Goal: Task Accomplishment & Management: Use online tool/utility

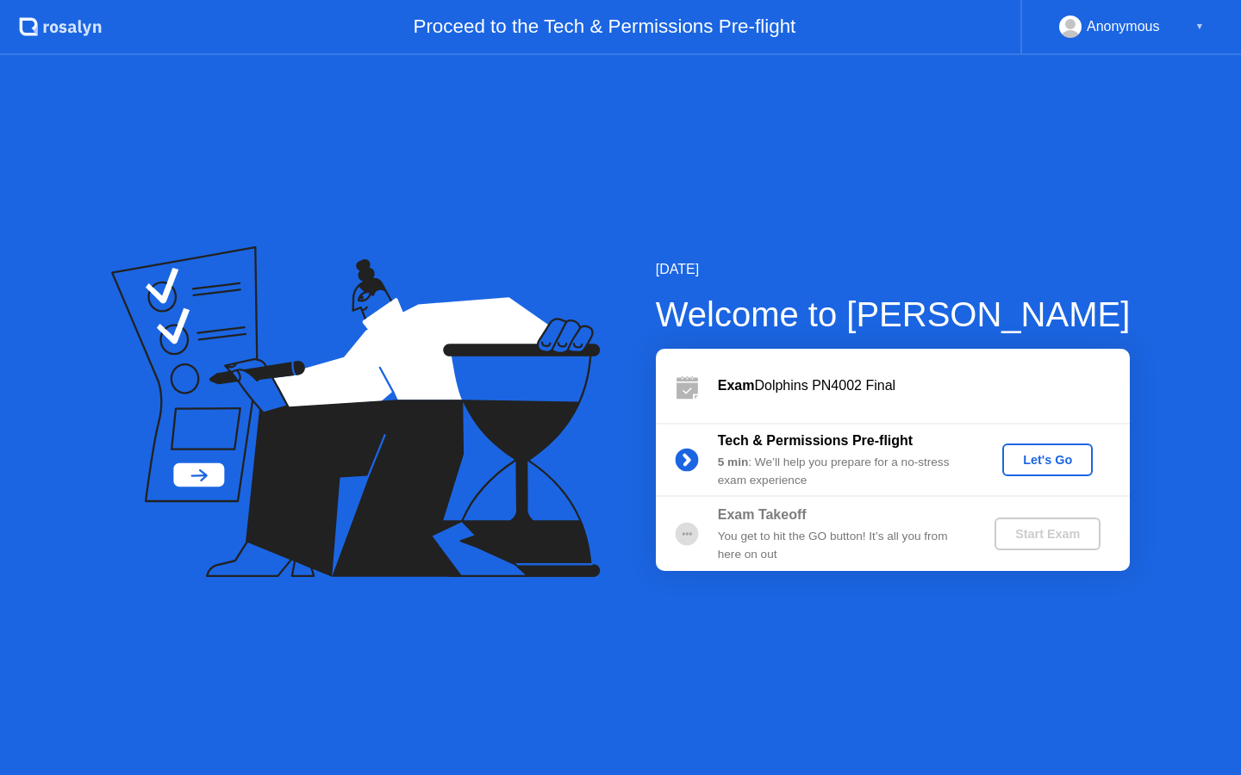
click at [1029, 453] on div "Let's Go" at bounding box center [1047, 460] width 77 height 14
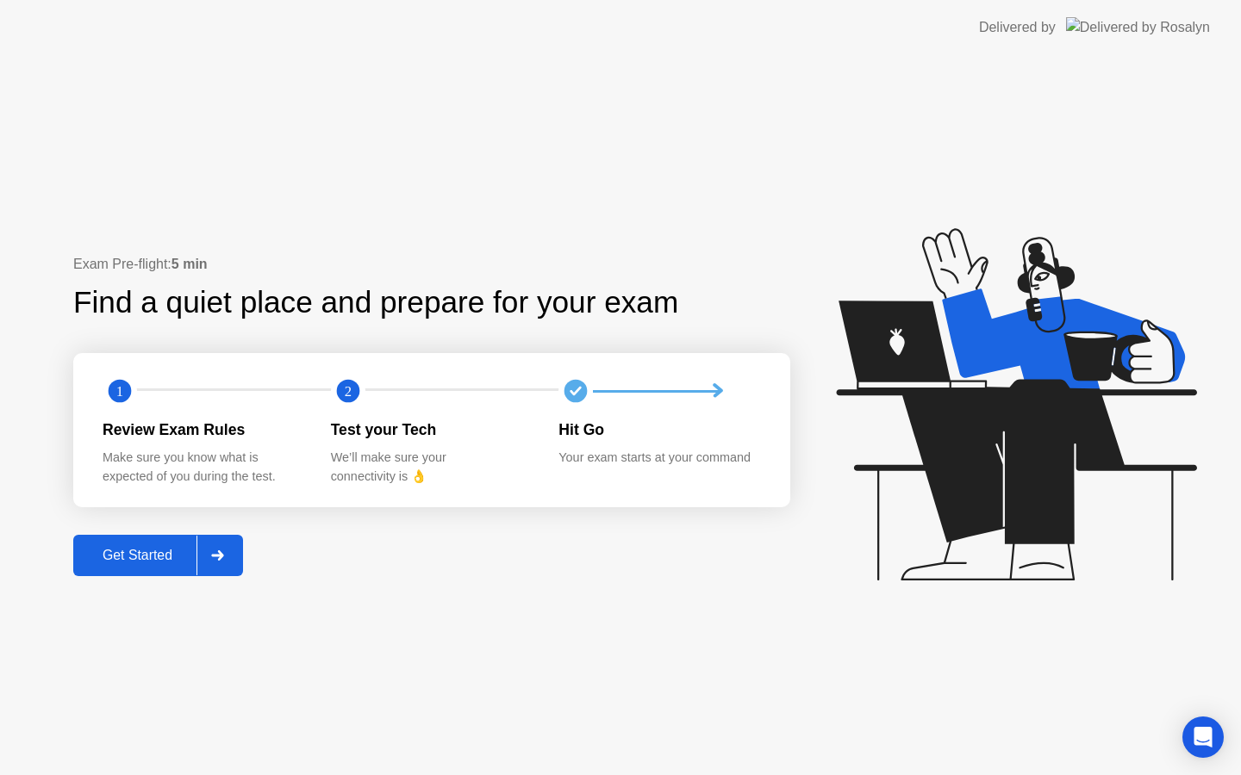
click at [166, 558] on div "Get Started" at bounding box center [137, 556] width 118 height 16
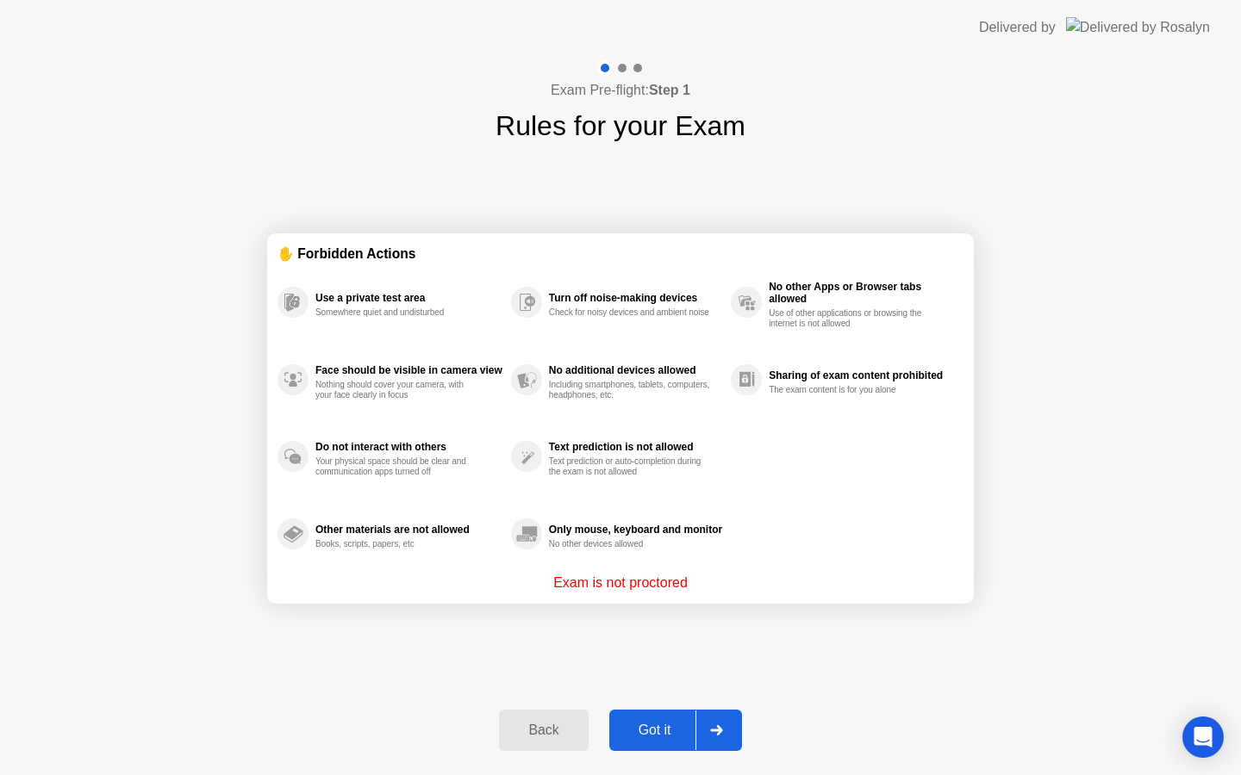
click at [657, 733] on div "Got it" at bounding box center [654, 731] width 81 height 16
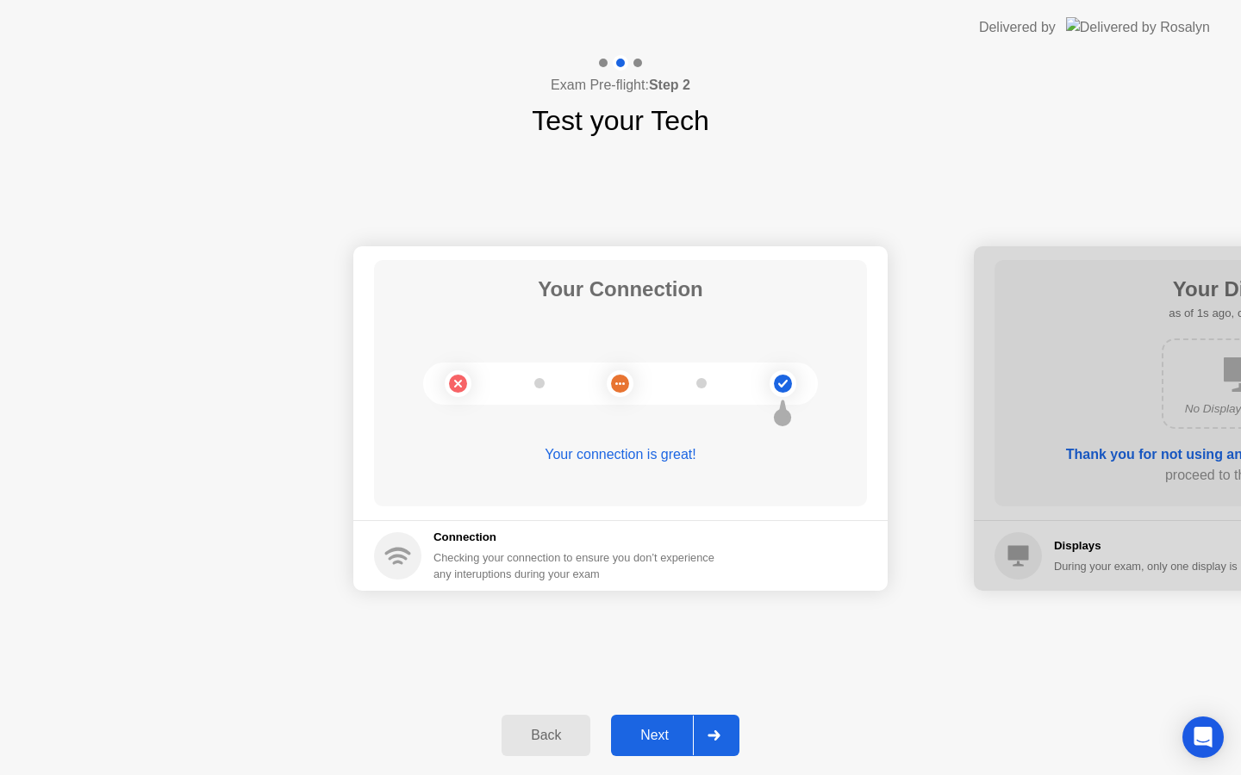
click at [659, 744] on div "Next" at bounding box center [654, 736] width 77 height 16
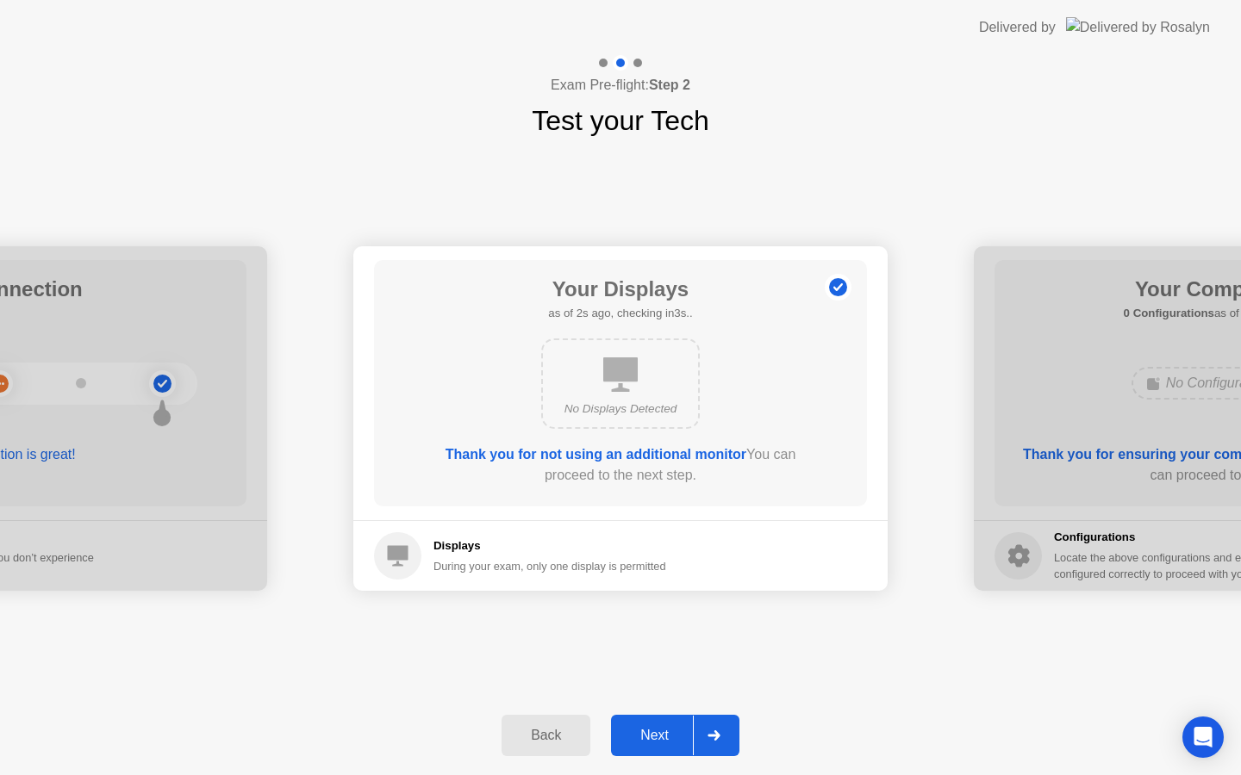
click at [659, 744] on div "Next" at bounding box center [654, 736] width 77 height 16
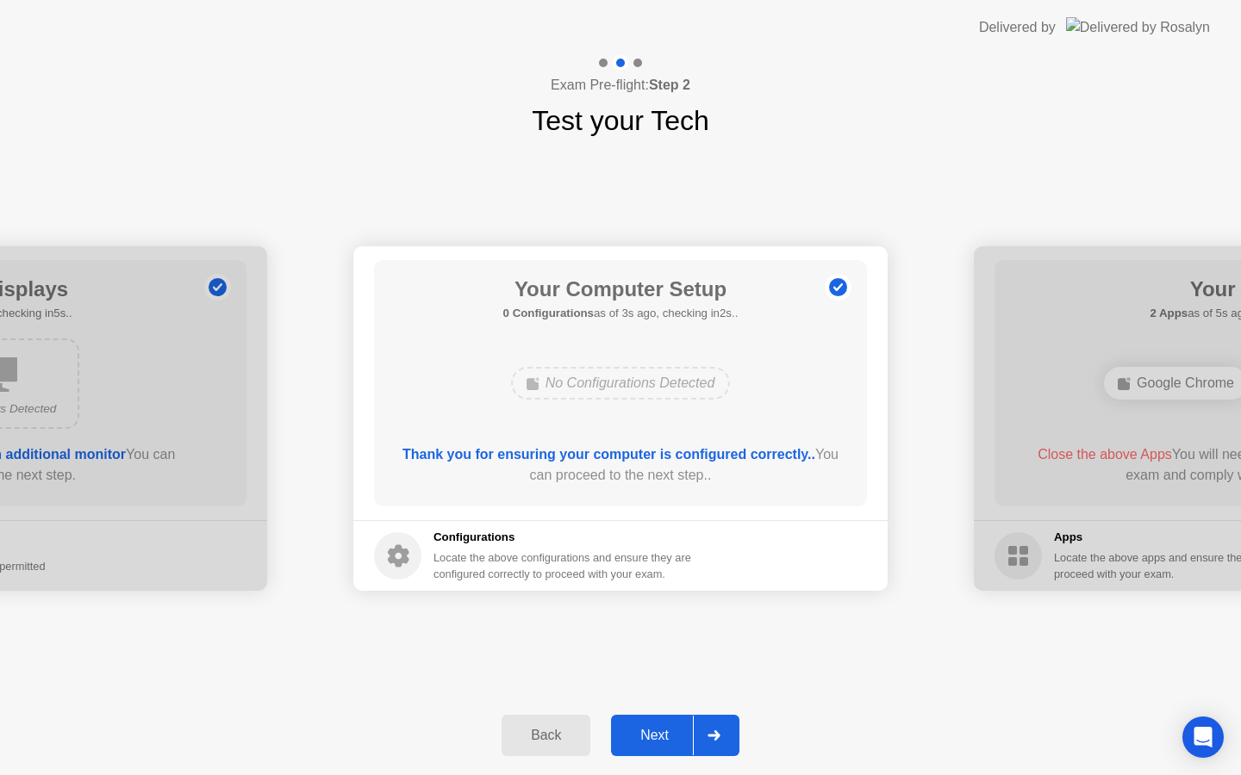
click at [659, 744] on div "Next" at bounding box center [654, 736] width 77 height 16
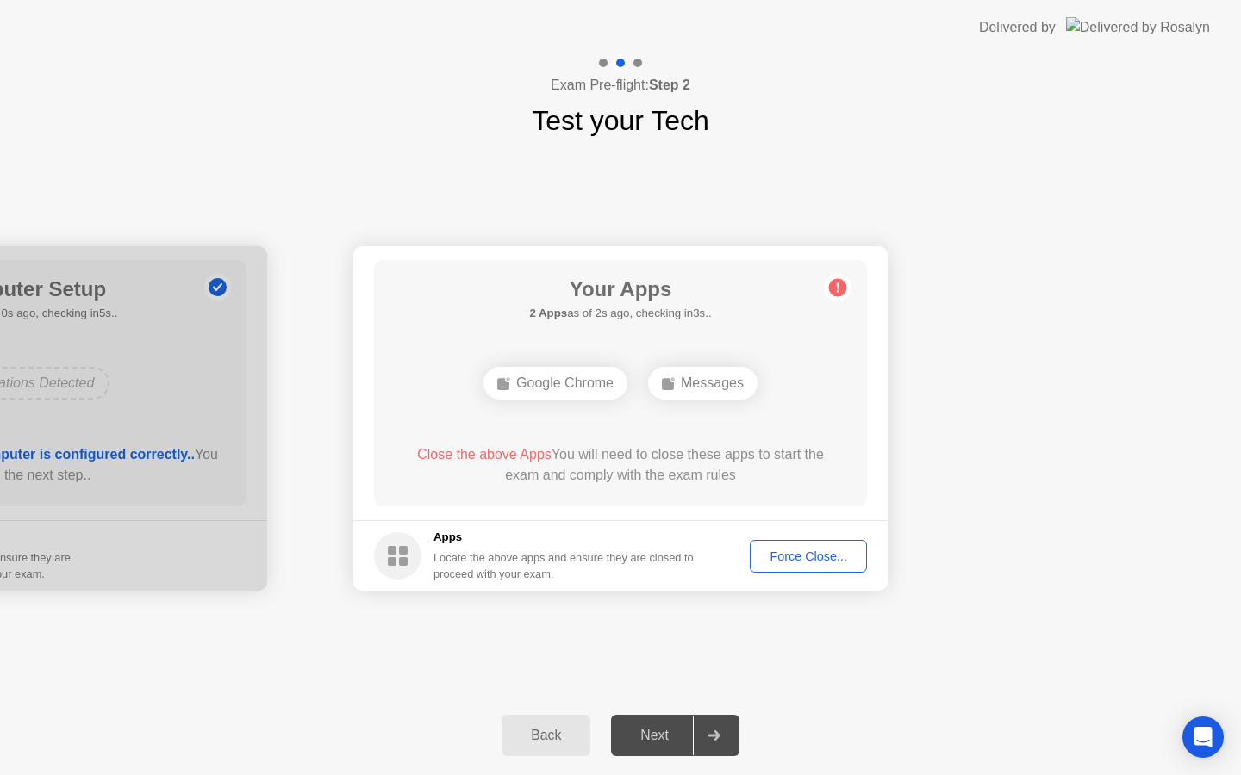
click at [774, 557] on div "Force Close..." at bounding box center [808, 557] width 105 height 14
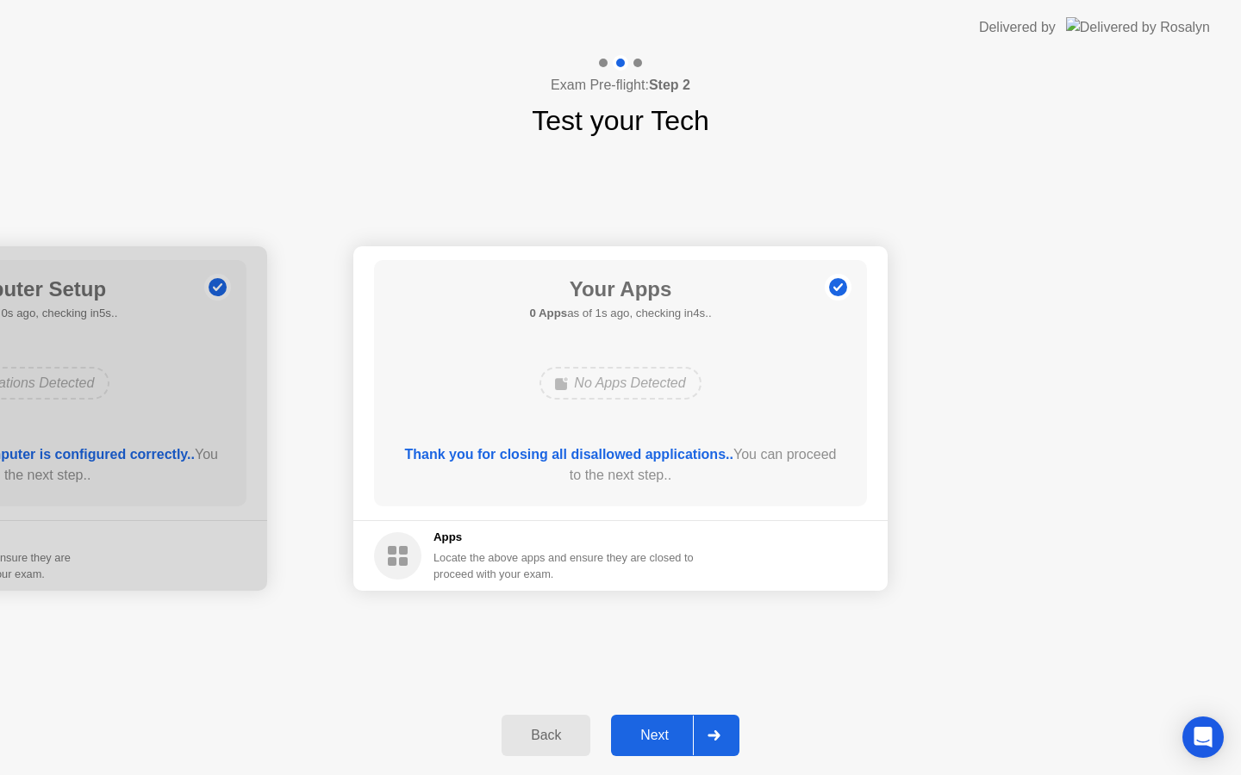
click at [670, 732] on div "Next" at bounding box center [654, 736] width 77 height 16
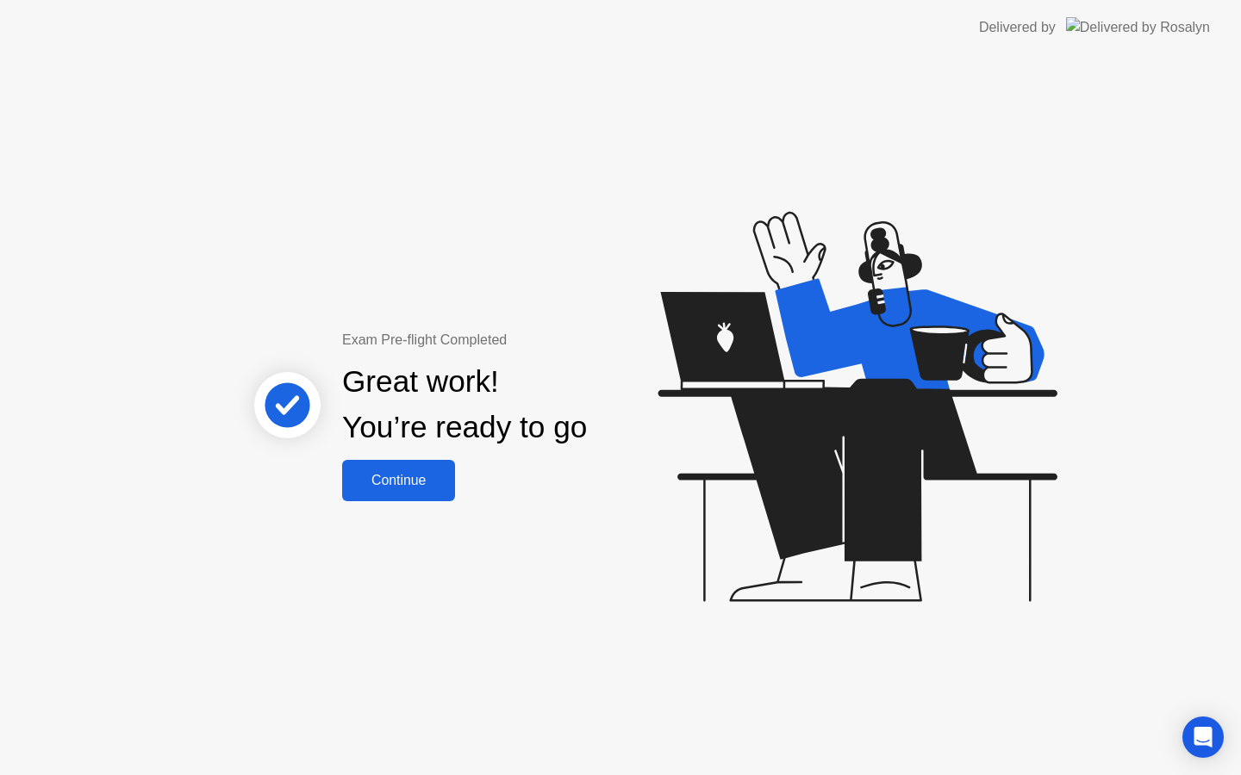
click at [413, 466] on button "Continue" at bounding box center [398, 480] width 113 height 41
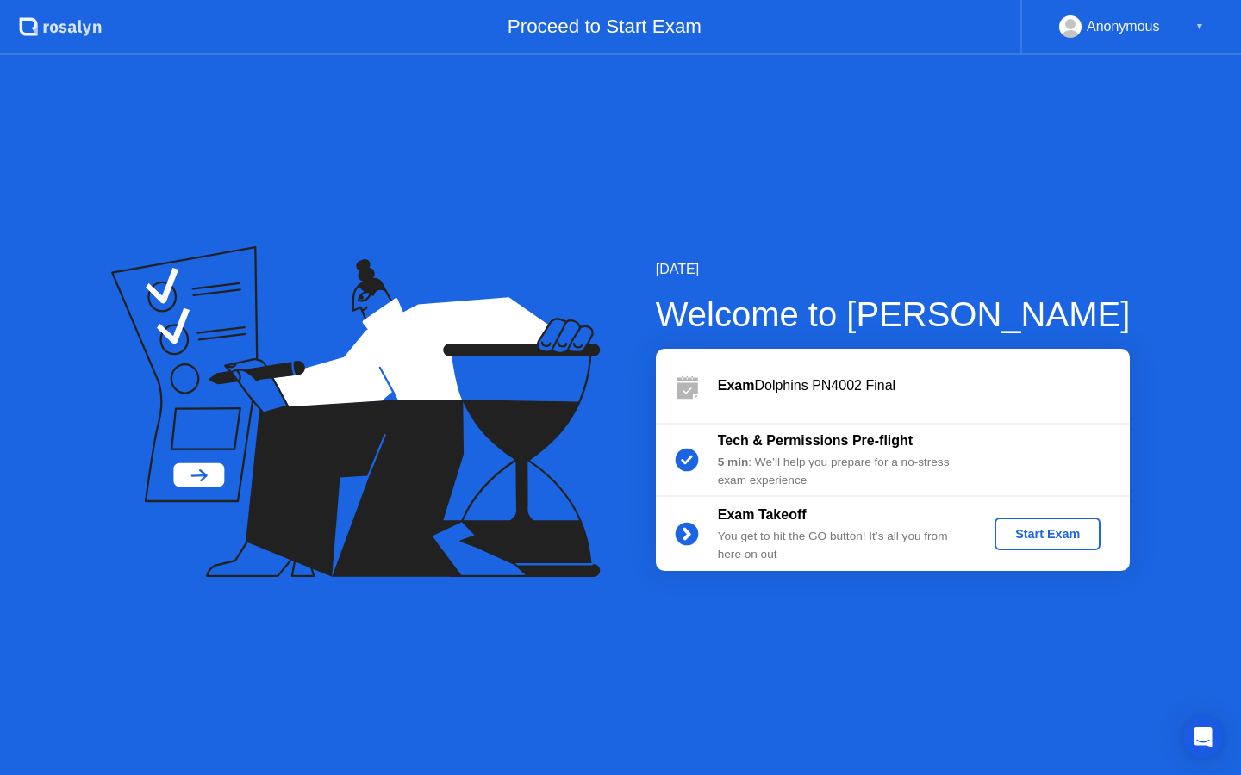
click at [1038, 536] on div "Start Exam" at bounding box center [1047, 534] width 92 height 14
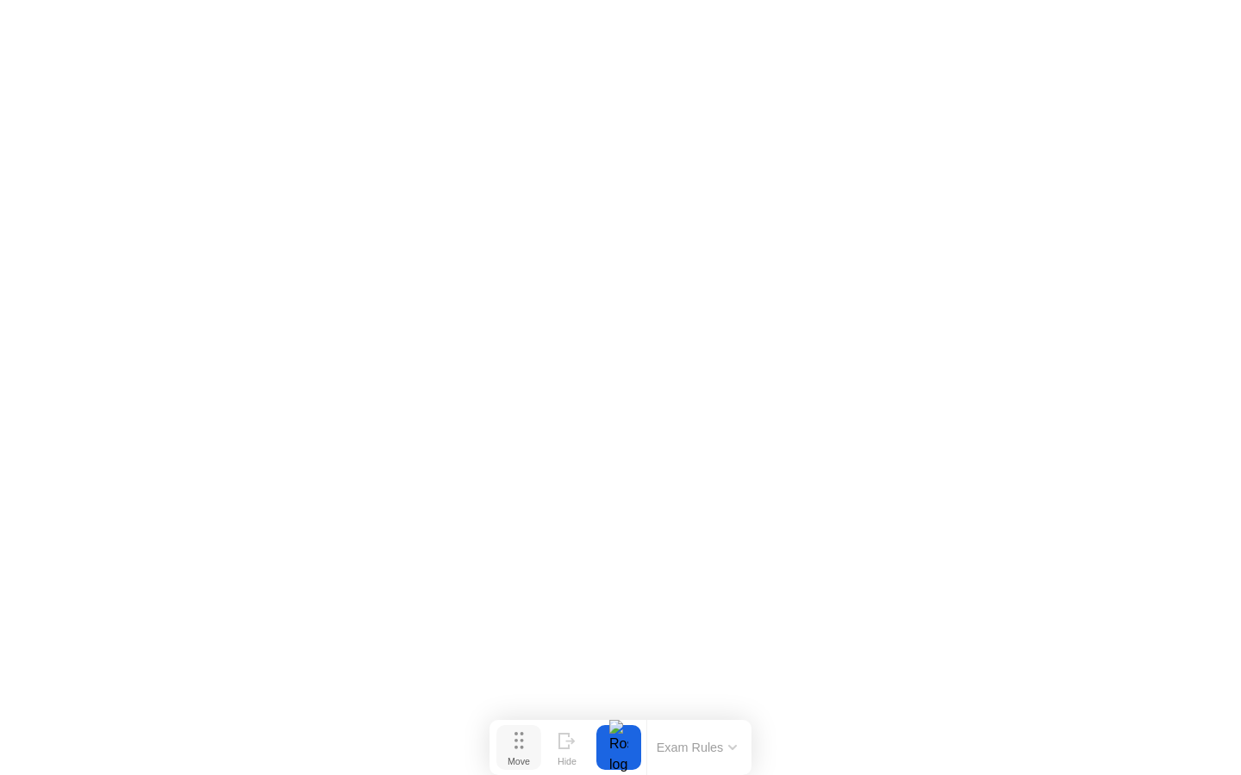
click at [514, 739] on icon at bounding box center [518, 740] width 9 height 17
click at [519, 744] on icon at bounding box center [518, 740] width 9 height 17
click at [526, 756] on div "Move" at bounding box center [518, 761] width 22 height 10
drag, startPoint x: 526, startPoint y: 753, endPoint x: 412, endPoint y: 753, distance: 113.7
click at [412, 756] on div "Move" at bounding box center [405, 761] width 22 height 10
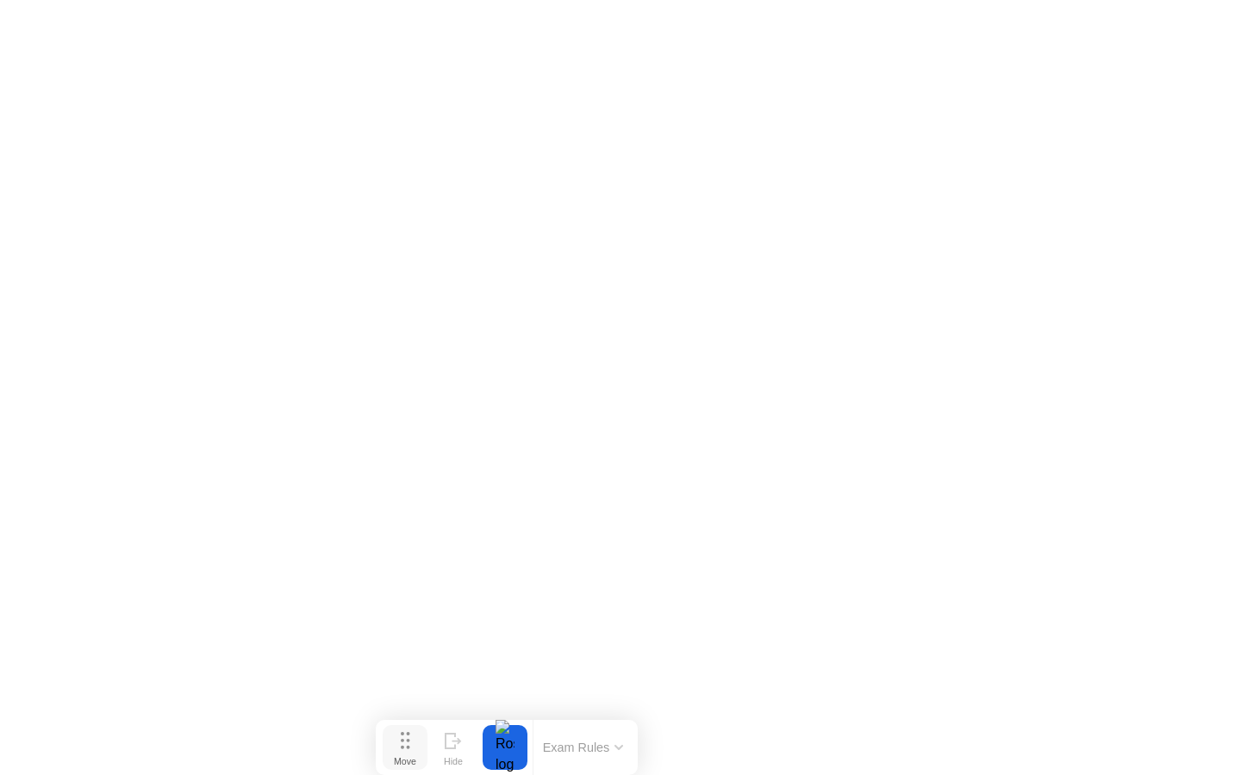
click iframe
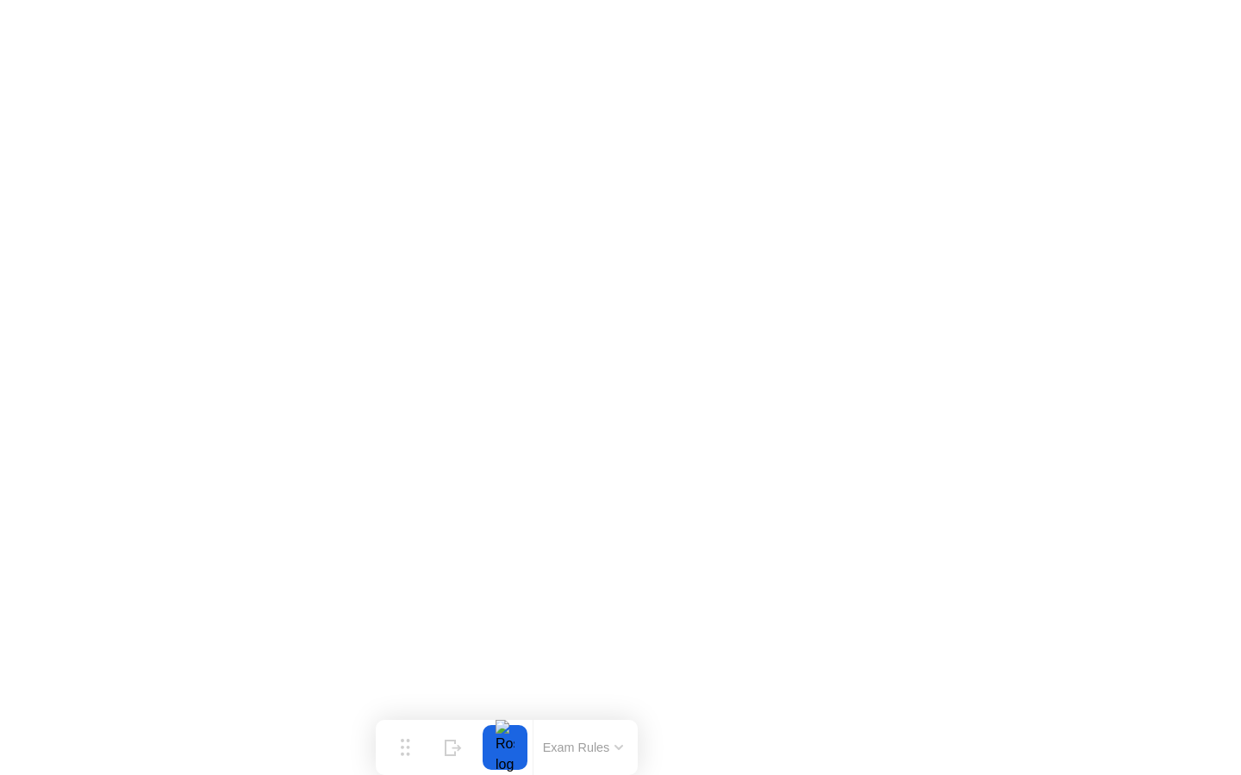
click at [588, 745] on button "Exam Rules" at bounding box center [583, 748] width 91 height 16
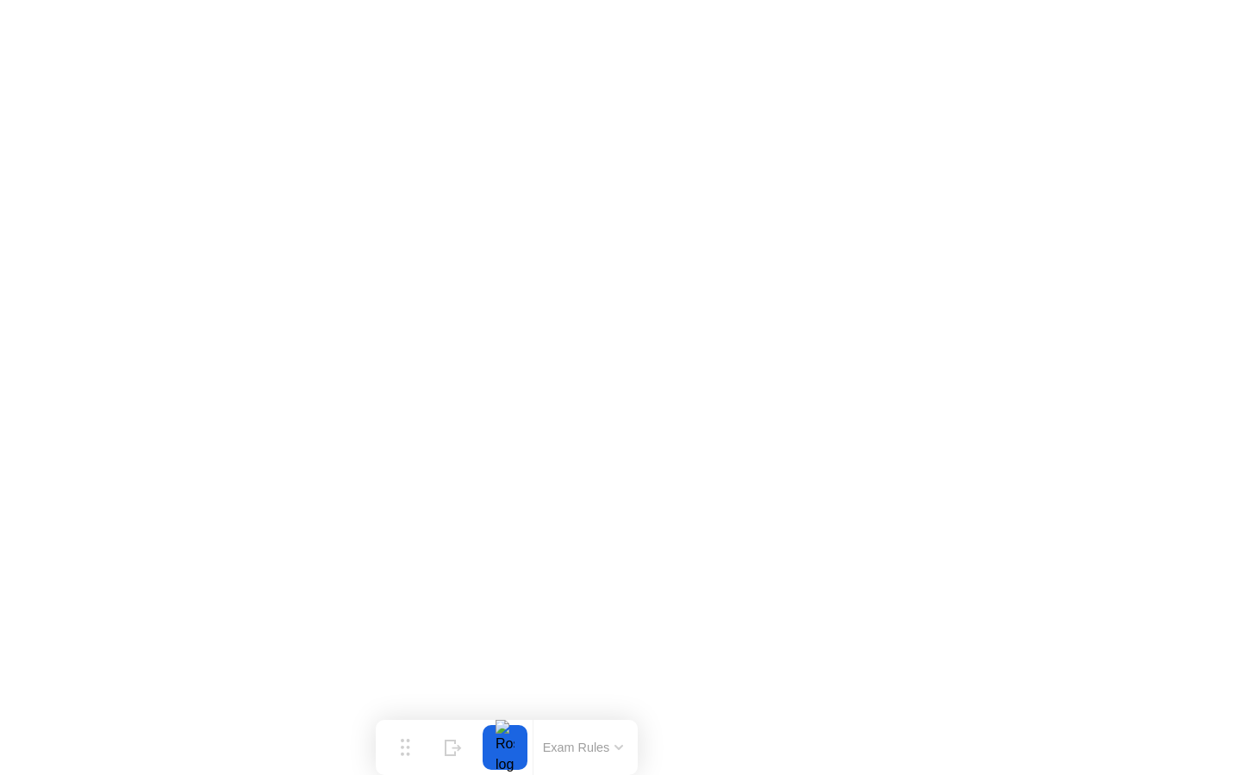
click at [578, 750] on button "Exam Rules" at bounding box center [583, 748] width 91 height 16
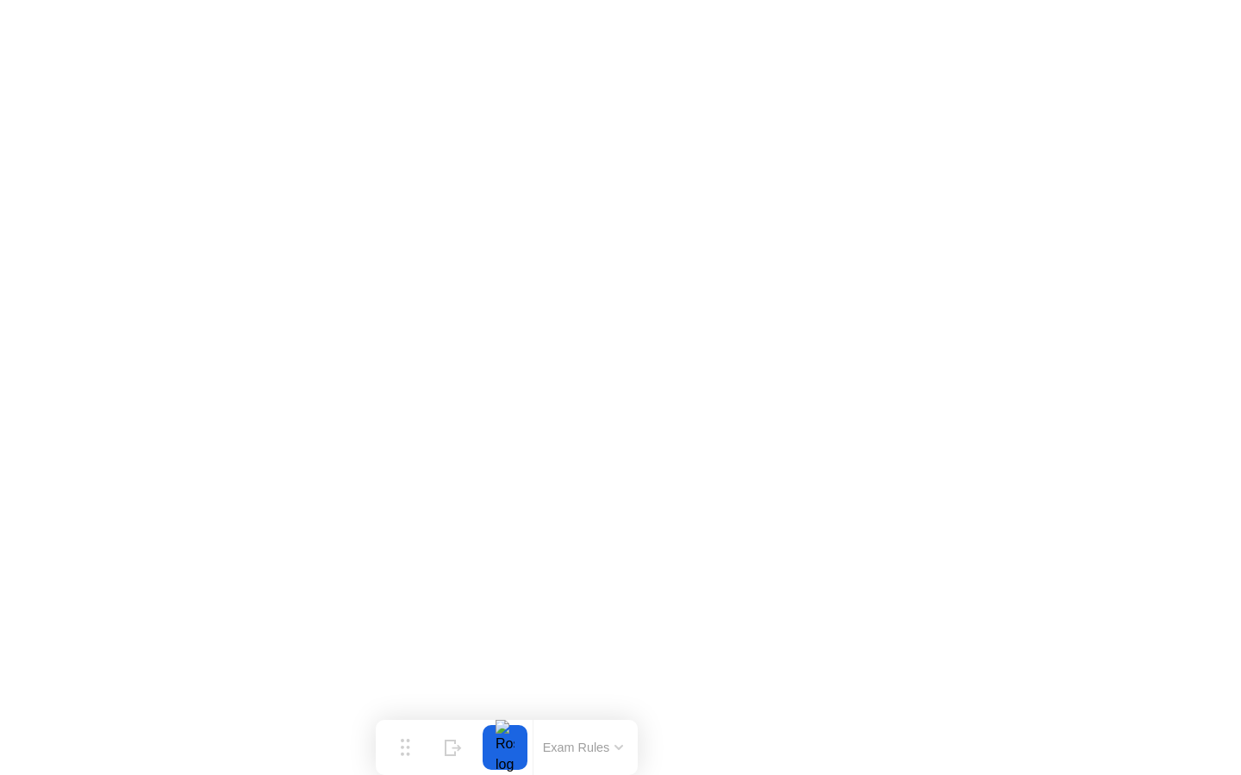
click at [508, 739] on div at bounding box center [505, 747] width 36 height 45
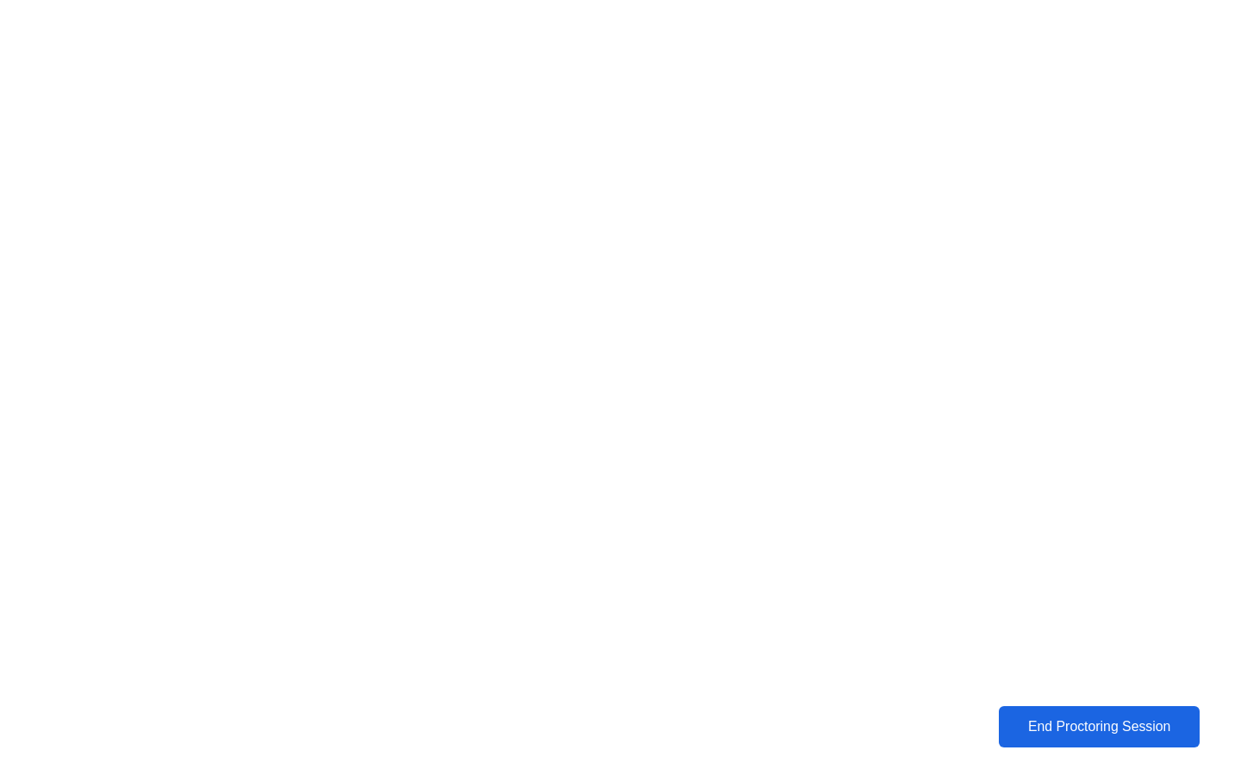
click at [1034, 719] on div "End Proctoring Session" at bounding box center [1099, 727] width 191 height 16
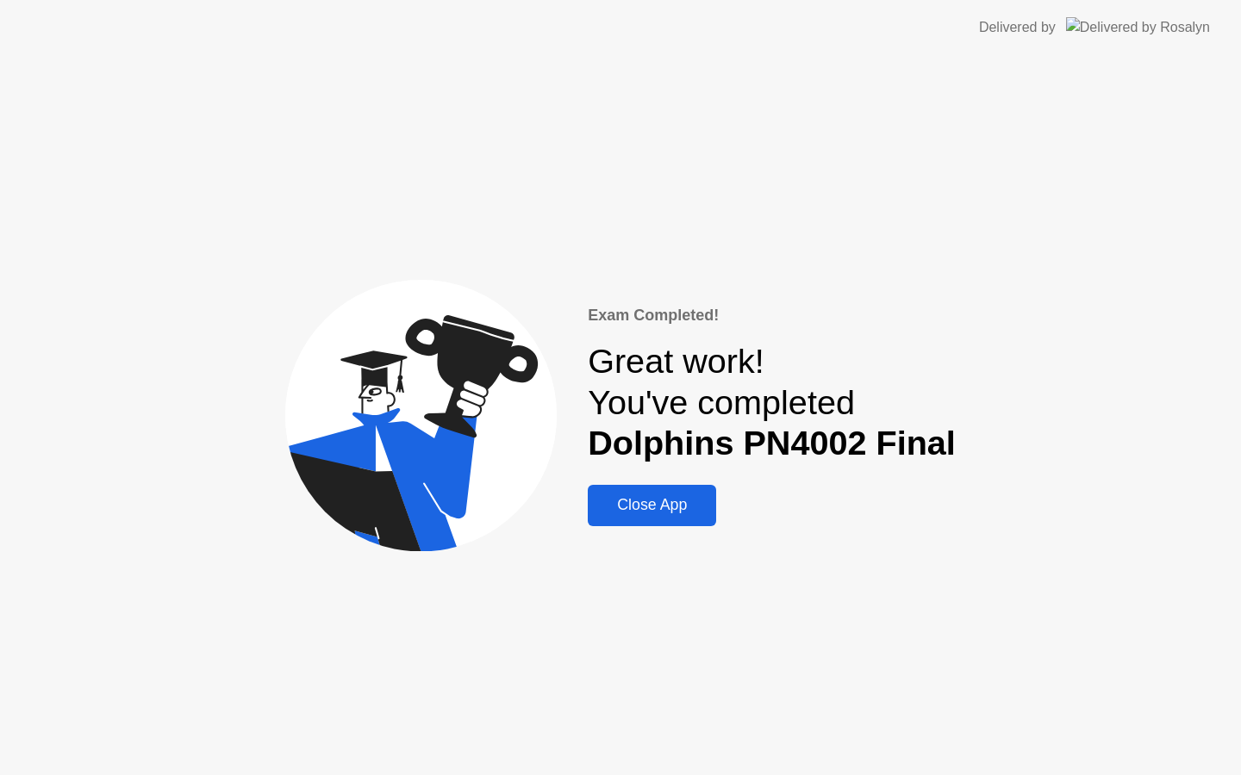
click at [704, 498] on div "Close App" at bounding box center [652, 505] width 118 height 18
